Goal: Information Seeking & Learning: Learn about a topic

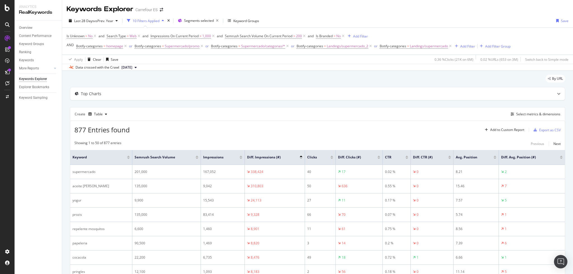
scroll to position [231, 0]
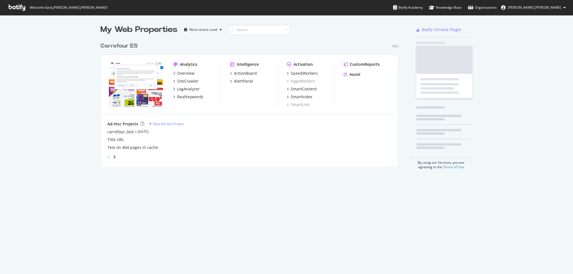
scroll to position [268, 562]
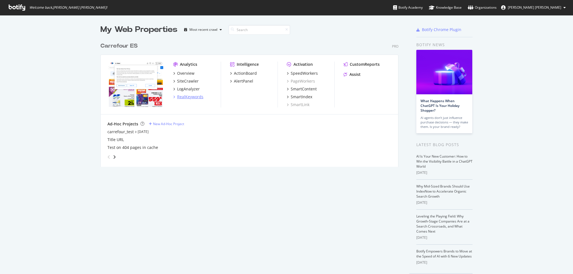
click at [189, 99] on div "RealKeywords" at bounding box center [190, 97] width 26 height 6
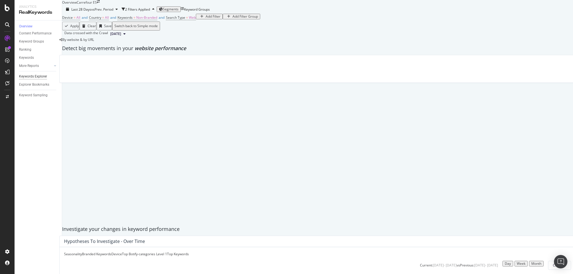
click at [35, 80] on div "Keywords Explorer" at bounding box center [33, 77] width 28 height 6
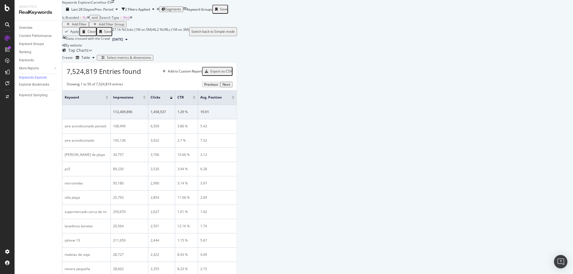
click at [87, 26] on div "Add Filter" at bounding box center [79, 24] width 15 height 4
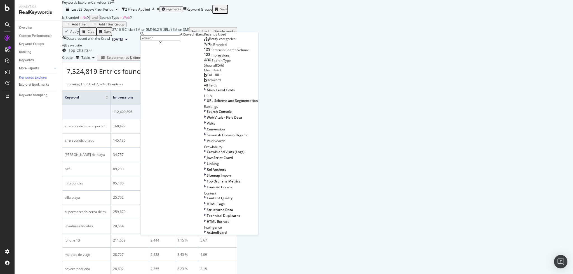
type input "keyword"
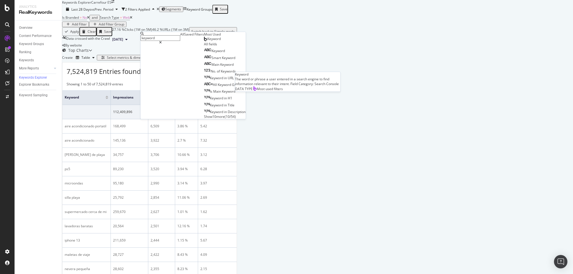
click at [204, 41] on div "Keyword" at bounding box center [212, 39] width 17 height 4
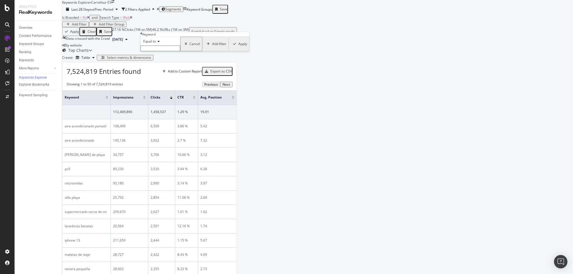
click at [158, 43] on icon at bounding box center [158, 41] width 4 height 3
click at [162, 87] on div "Contains" at bounding box center [160, 84] width 39 height 6
click at [161, 51] on input "text" at bounding box center [161, 49] width 40 height 6
type input "pañal"
click at [233, 47] on icon "button" at bounding box center [234, 45] width 3 height 3
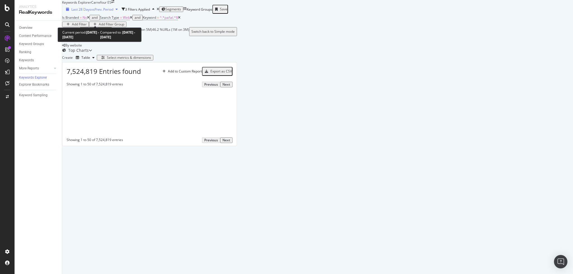
click at [110, 12] on button "Last 28 Days vs Prev. Period" at bounding box center [92, 9] width 60 height 5
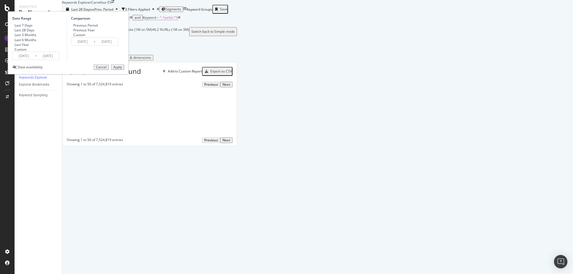
click at [36, 37] on div "Last 3 Months" at bounding box center [26, 34] width 22 height 5
type input "[DATE]"
click at [95, 32] on div "Previous Year" at bounding box center [84, 30] width 22 height 5
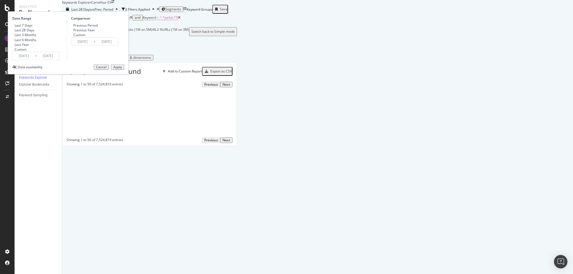
type input "[DATE]"
click at [122, 69] on div "Apply" at bounding box center [117, 67] width 9 height 4
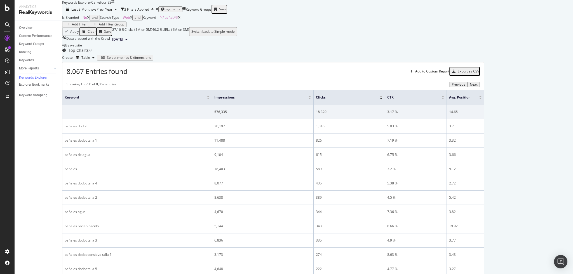
click at [151, 60] on div "Select metrics & dimensions" at bounding box center [125, 58] width 52 height 4
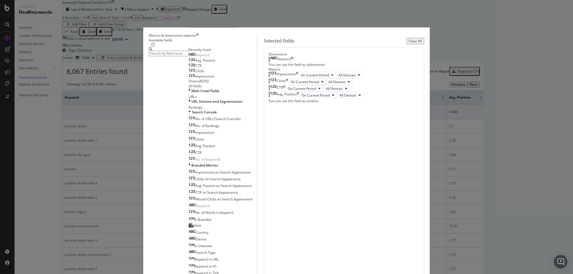
click at [189, 56] on input "modal" at bounding box center [169, 54] width 40 height 6
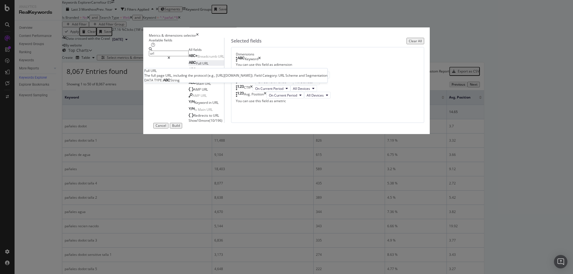
type input "url"
click at [196, 66] on span "Full" at bounding box center [199, 63] width 6 height 5
click at [261, 62] on icon "times" at bounding box center [259, 60] width 3 height 6
click at [180, 128] on div "Build" at bounding box center [176, 126] width 8 height 4
